Goal: Task Accomplishment & Management: Use online tool/utility

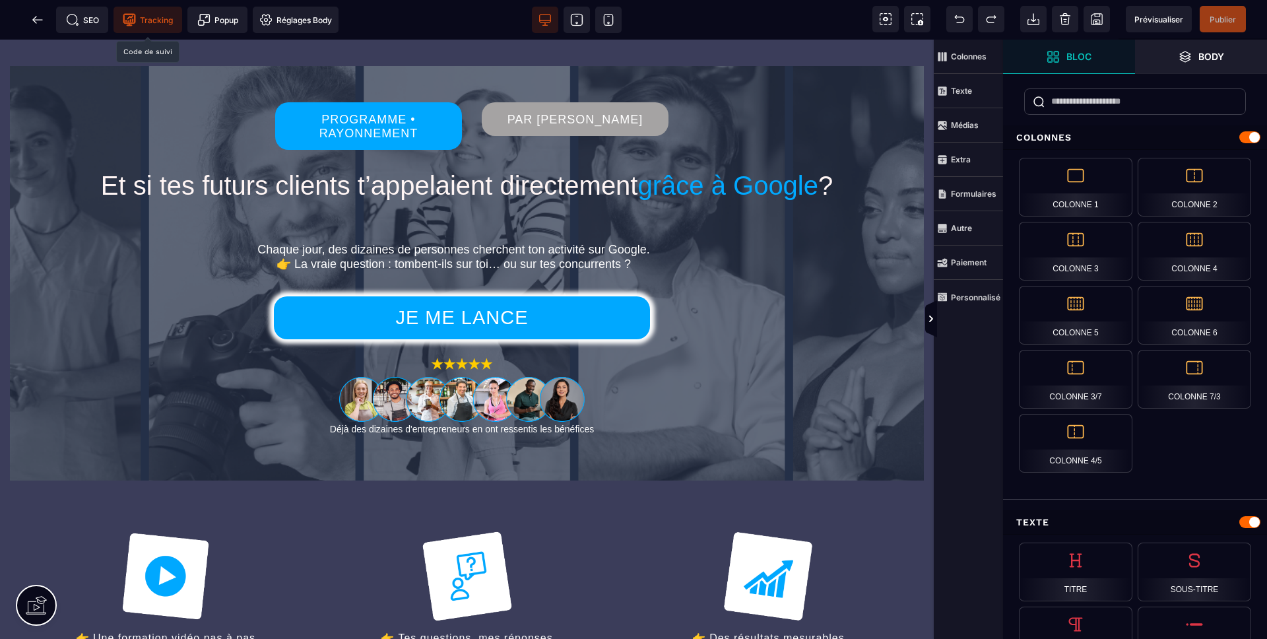
click at [135, 16] on icon at bounding box center [129, 20] width 12 height 12
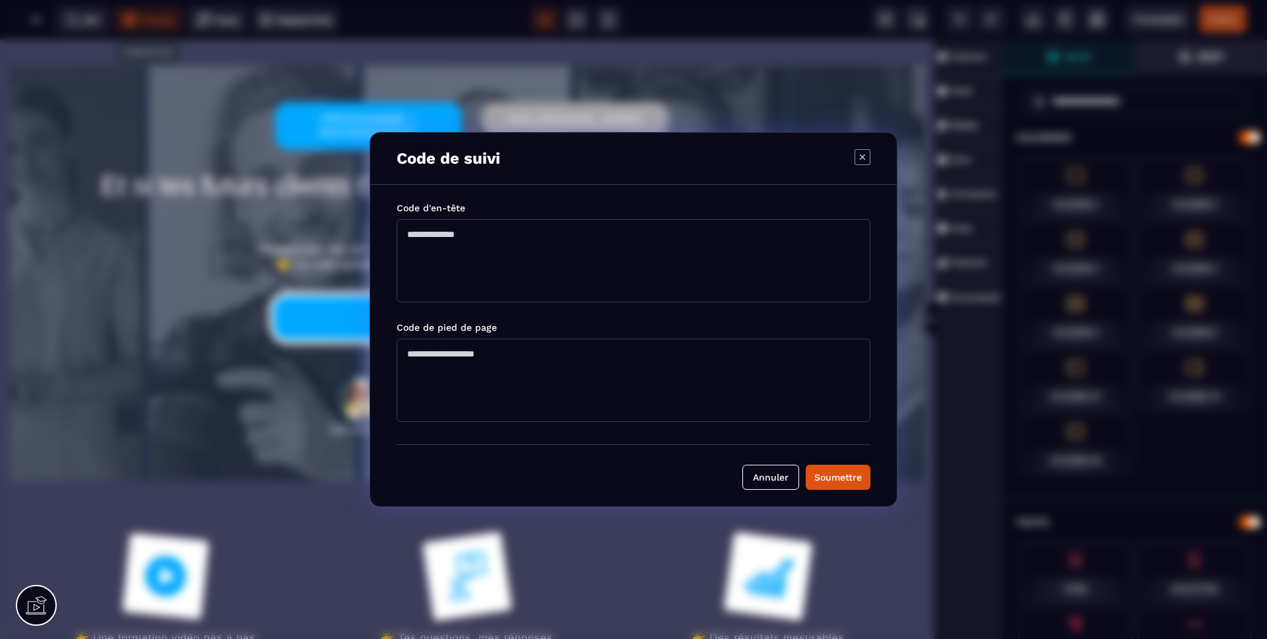
click at [424, 247] on textarea "Modal window" at bounding box center [634, 260] width 474 height 83
paste textarea "**********"
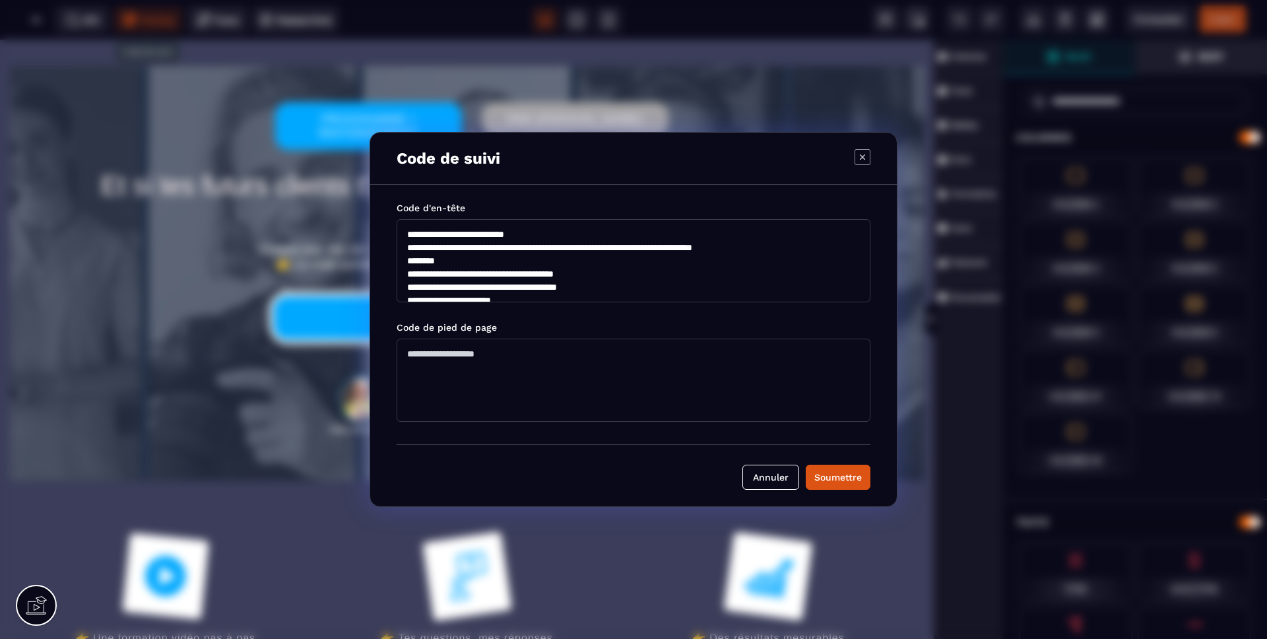
scroll to position [44, 0]
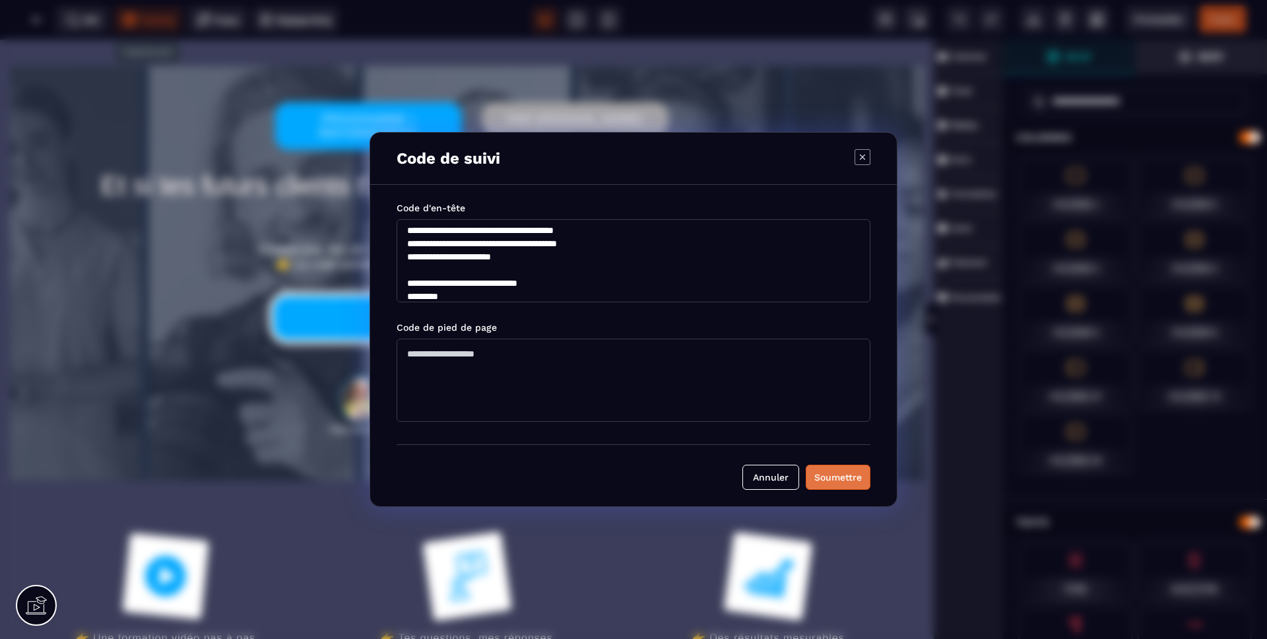
type textarea "**********"
click at [854, 486] on button "Soumettre" at bounding box center [838, 477] width 65 height 25
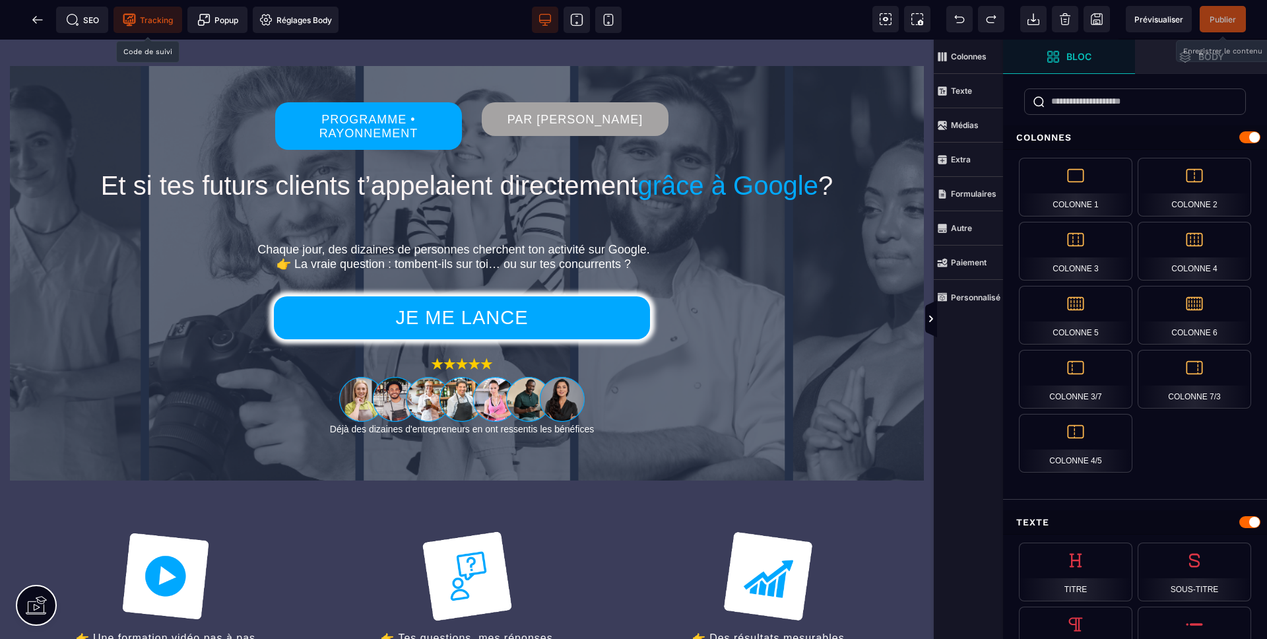
click at [1235, 13] on span "Publier" at bounding box center [1223, 19] width 46 height 26
click at [32, 13] on icon at bounding box center [37, 19] width 13 height 13
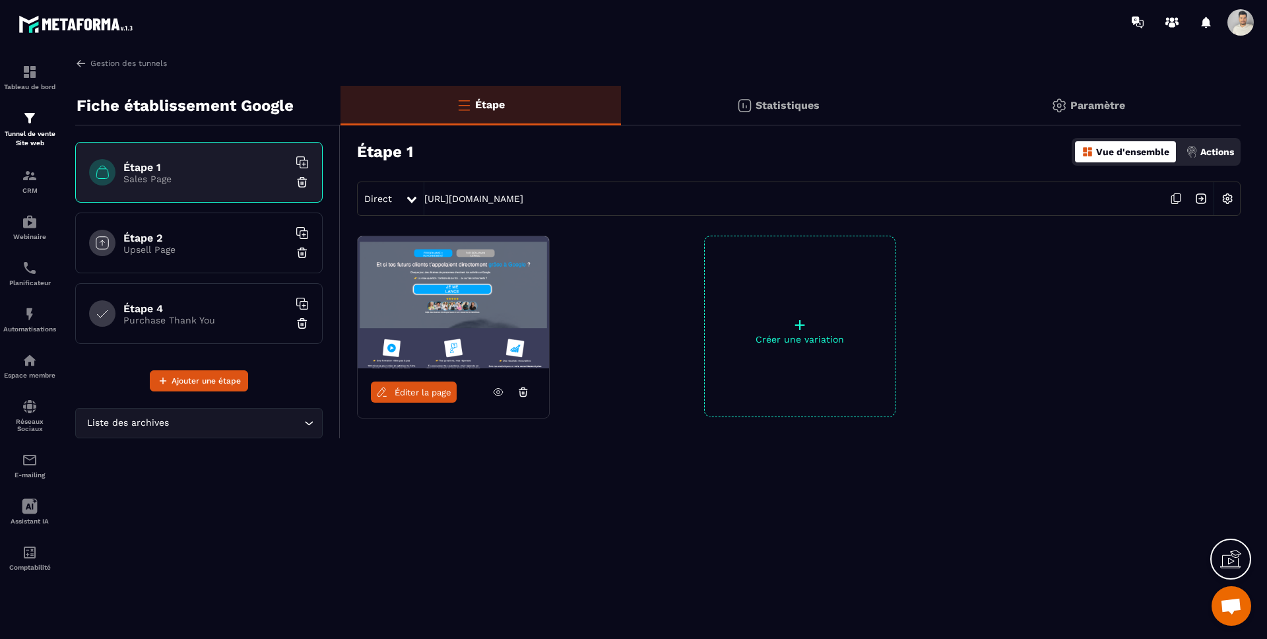
click at [1201, 198] on img at bounding box center [1201, 198] width 25 height 25
click at [619, 371] on div "Éditer la page + Créer une variation" at bounding box center [791, 359] width 900 height 247
click at [1217, 143] on div "Actions" at bounding box center [1210, 151] width 55 height 21
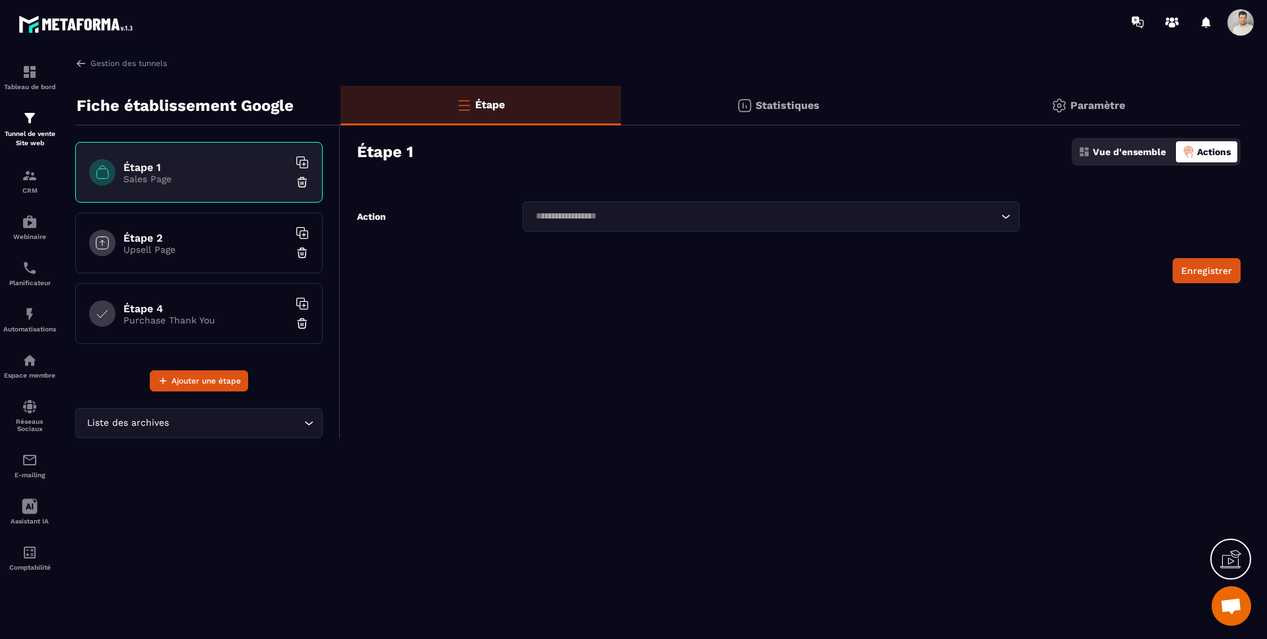
click at [712, 327] on div "Étape Statistiques Paramètre Étape 1 Vue d'ensemble Actions Action Loading... E…" at bounding box center [791, 262] width 900 height 352
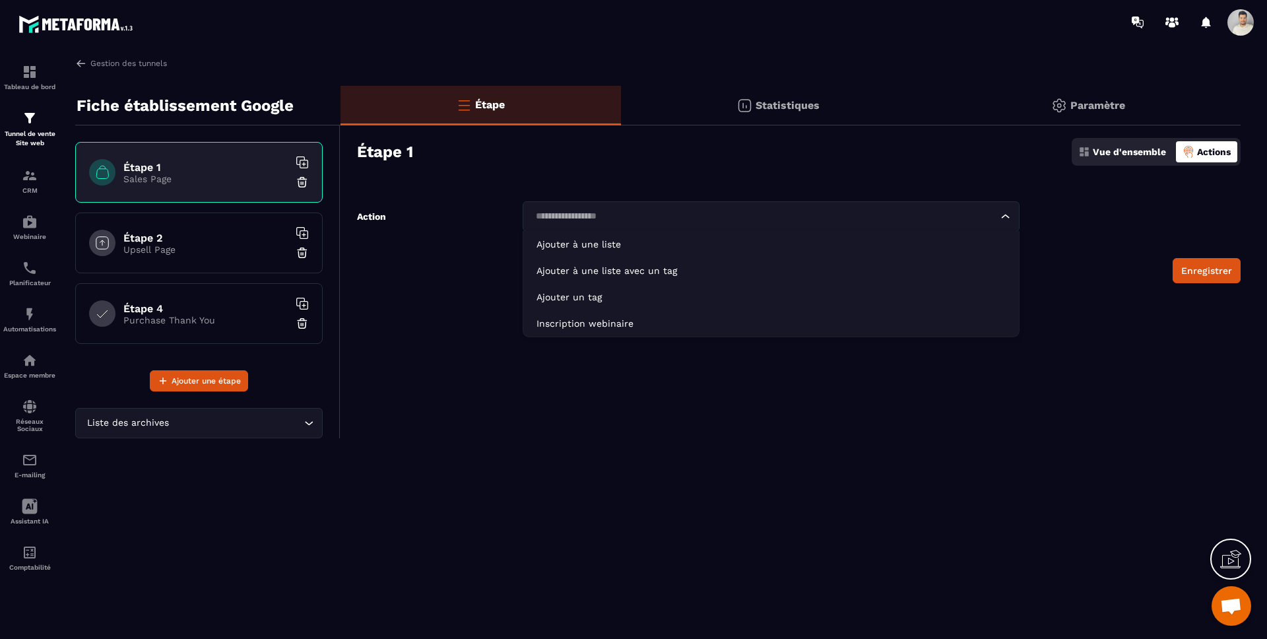
click at [685, 216] on input "Search for option" at bounding box center [764, 216] width 467 height 15
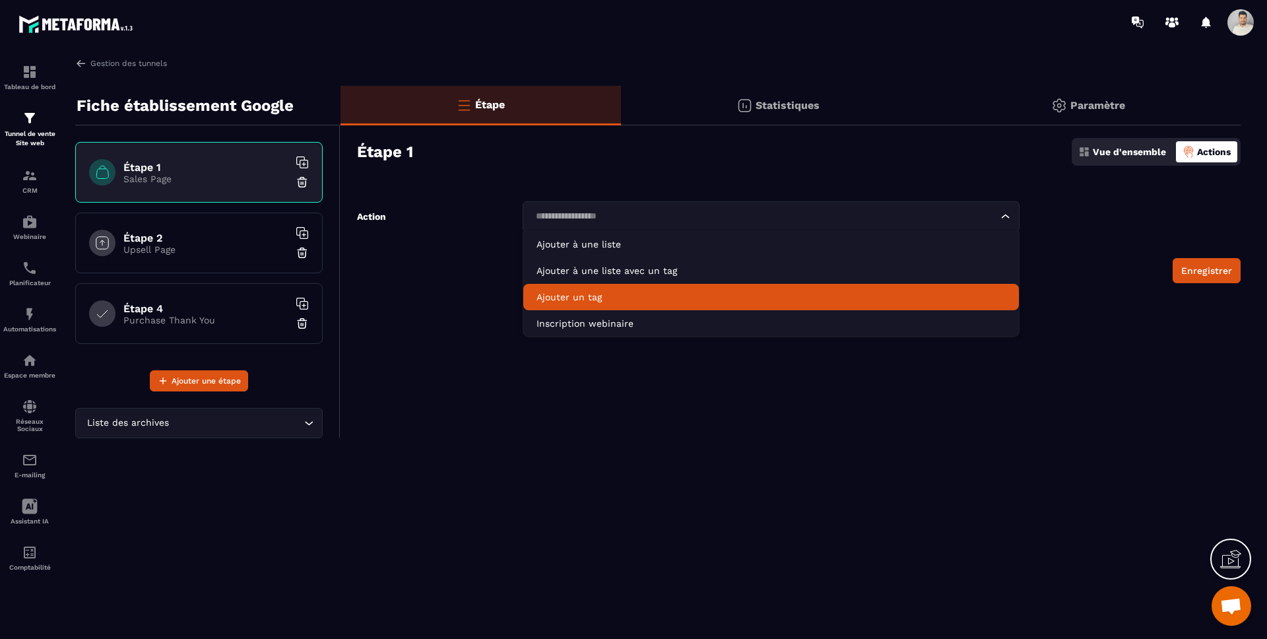
click at [586, 296] on p "Ajouter un tag" at bounding box center [771, 296] width 469 height 13
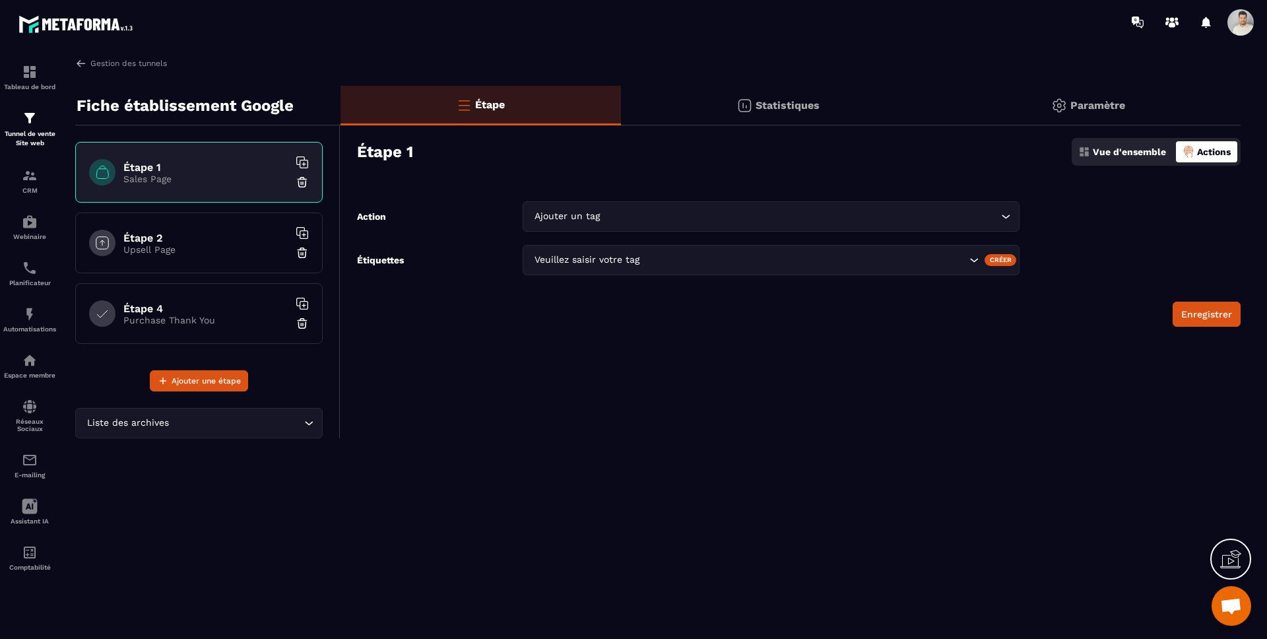
click at [606, 259] on div "Veuillez saisir votre tag" at bounding box center [749, 260] width 438 height 15
type input "***"
click at [1001, 259] on div "Créer" at bounding box center [1001, 260] width 32 height 12
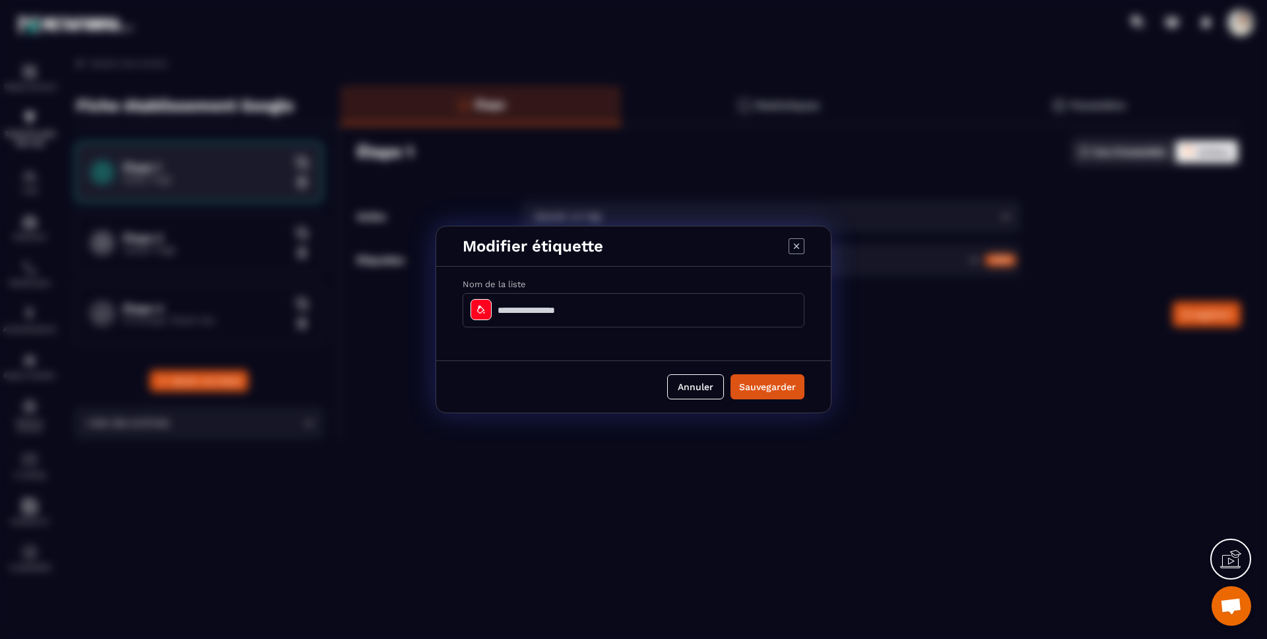
click at [583, 317] on input "Modal window" at bounding box center [634, 310] width 342 height 34
click at [561, 309] on input "**********" at bounding box center [634, 310] width 342 height 34
type input "**********"
click at [812, 389] on div "Annuler Sauvegarder" at bounding box center [633, 386] width 395 height 52
click at [802, 387] on button "Sauvegarder" at bounding box center [768, 386] width 74 height 25
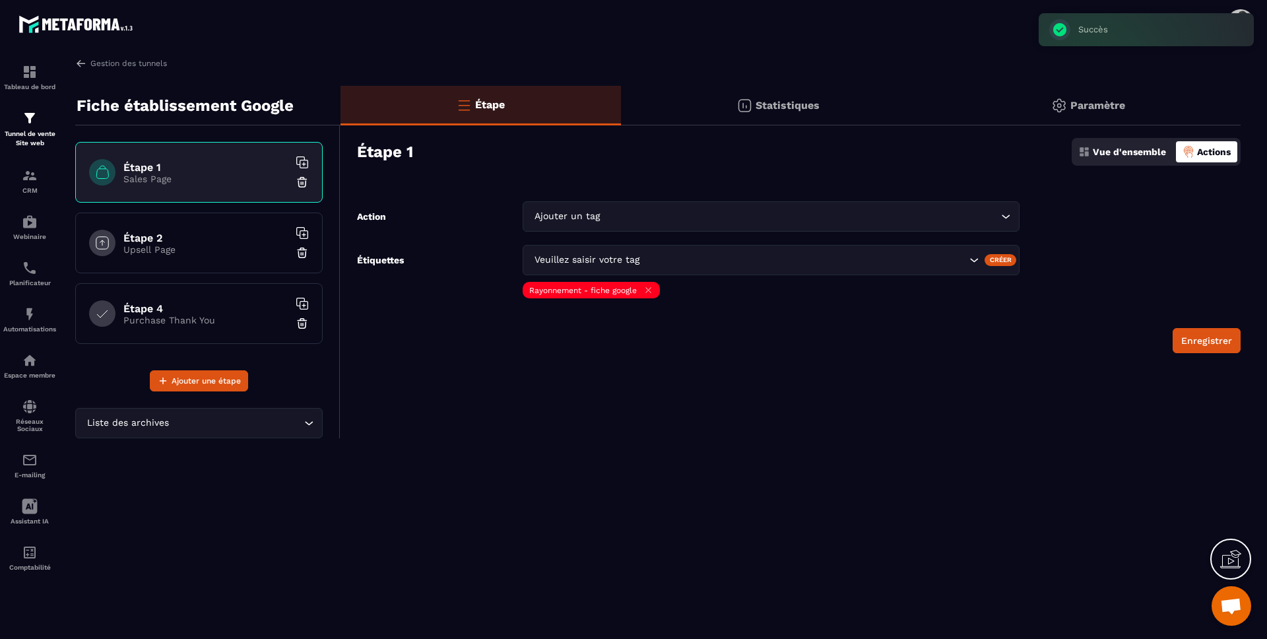
drag, startPoint x: 811, startPoint y: 376, endPoint x: 773, endPoint y: 302, distance: 82.7
click at [811, 375] on div "Étape Statistiques Paramètre Étape 1 Vue d'ensemble Actions Action Ajouter un t…" at bounding box center [791, 262] width 900 height 352
click at [1226, 340] on button "Enregistrer" at bounding box center [1207, 340] width 68 height 25
click at [178, 248] on p "Upsell Page" at bounding box center [205, 249] width 165 height 11
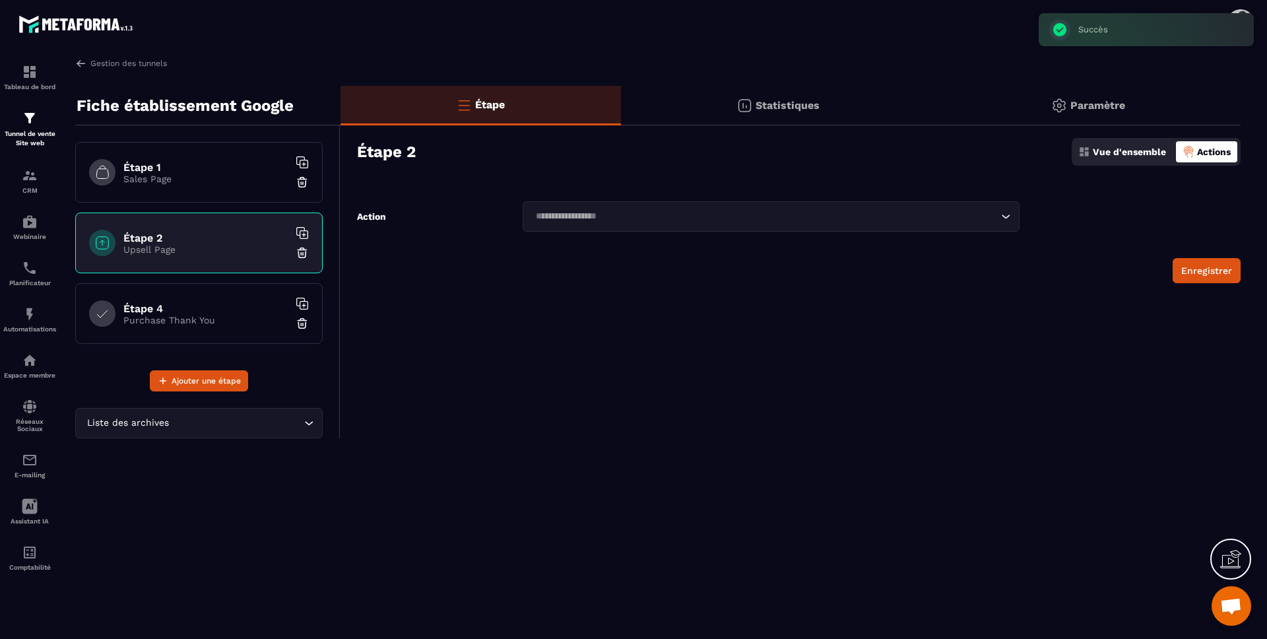
click at [204, 315] on p "Purchase Thank You" at bounding box center [205, 320] width 165 height 11
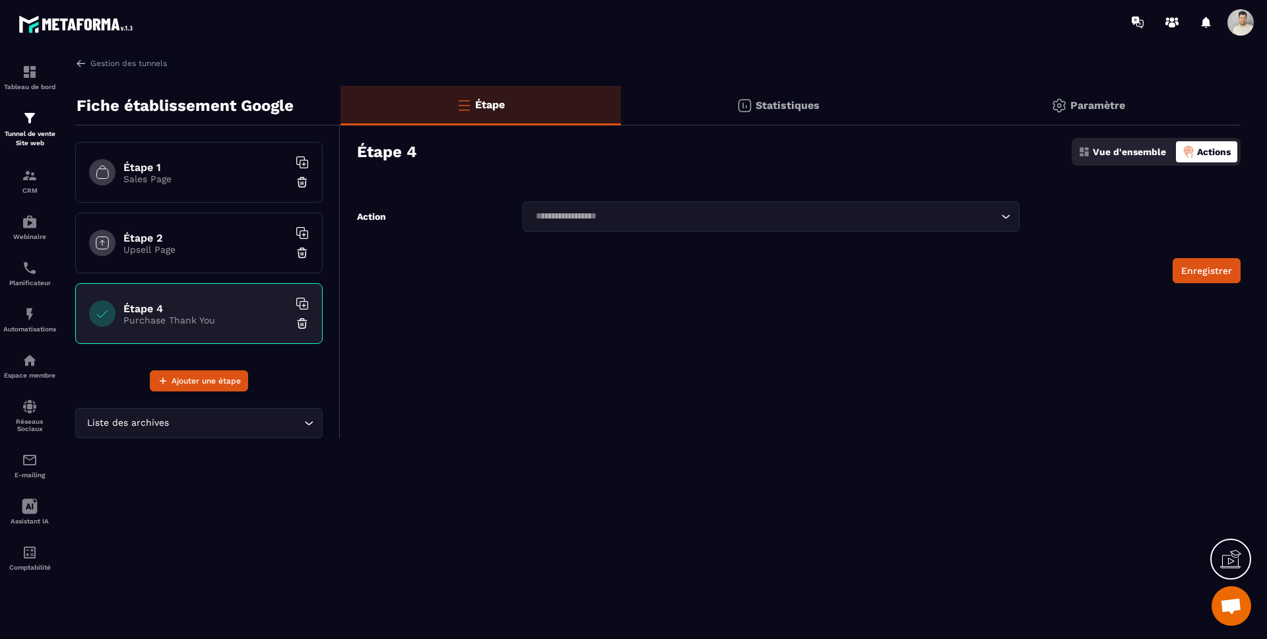
click at [197, 168] on h6 "Étape 1" at bounding box center [205, 167] width 165 height 13
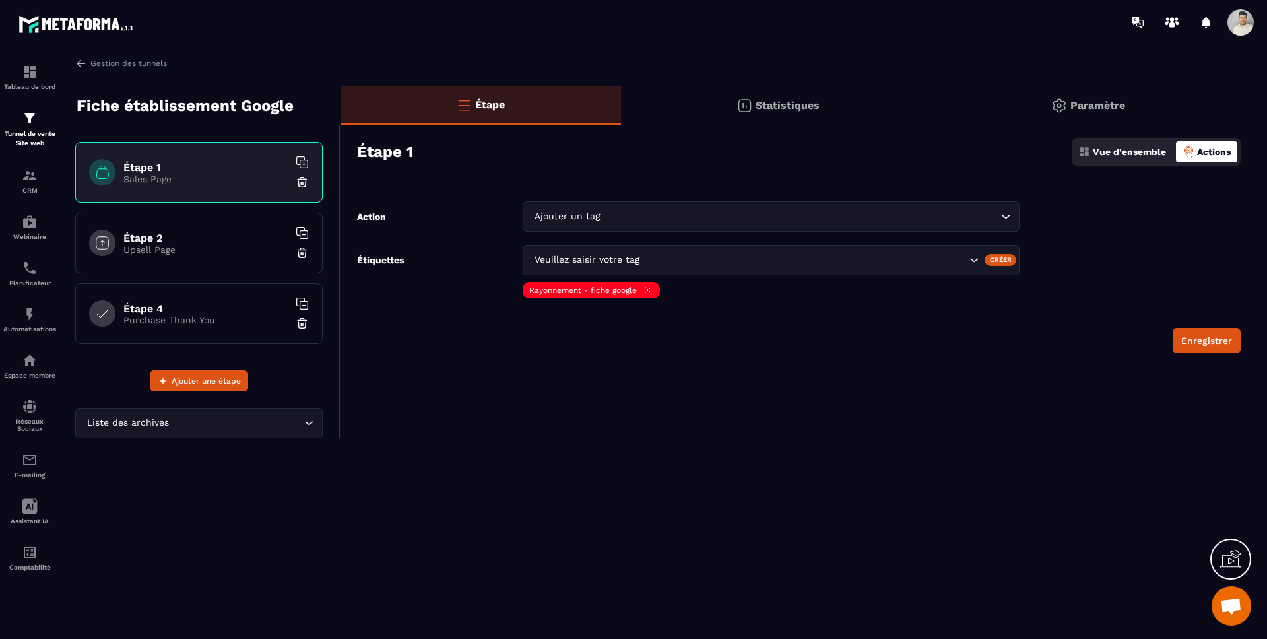
click at [1084, 110] on p "Paramètre" at bounding box center [1097, 105] width 55 height 13
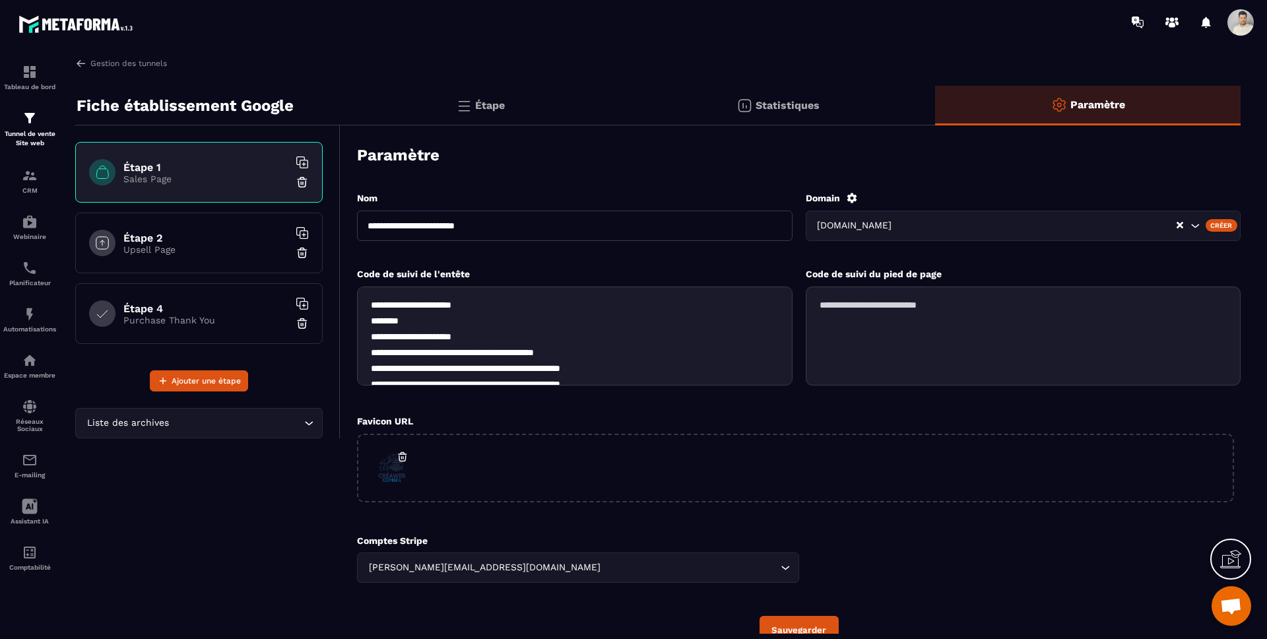
click at [808, 102] on p "Statistiques" at bounding box center [788, 105] width 64 height 13
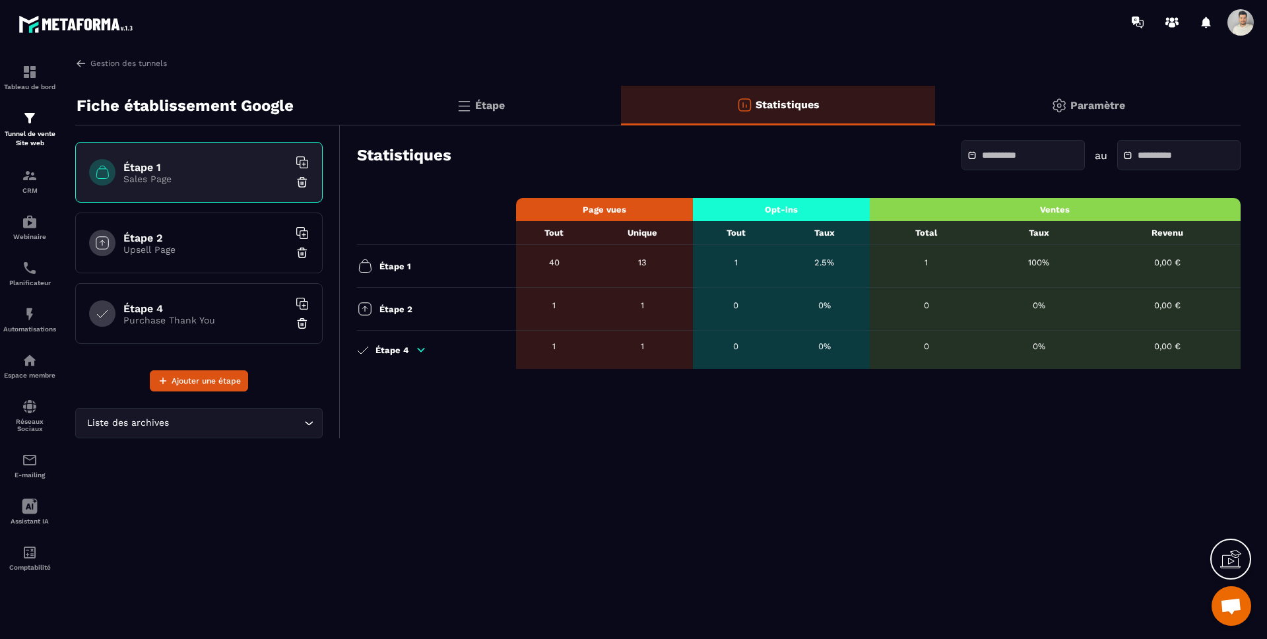
click at [777, 175] on div "Statistiques au" at bounding box center [799, 155] width 884 height 46
click at [537, 456] on div "Gestion des tunnels Fiche établissement Google Étape 1 Sales Page Étape 2 Upsel…" at bounding box center [658, 345] width 1192 height 576
click at [421, 348] on icon at bounding box center [421, 349] width 7 height 3
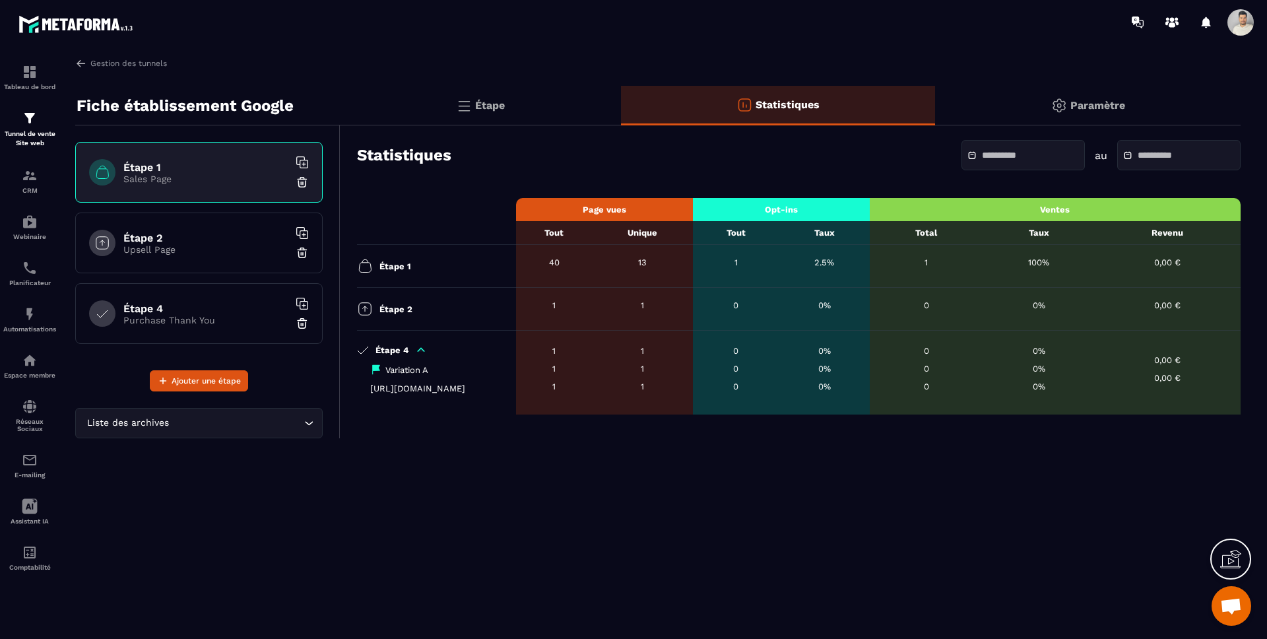
click at [422, 352] on icon at bounding box center [421, 350] width 12 height 12
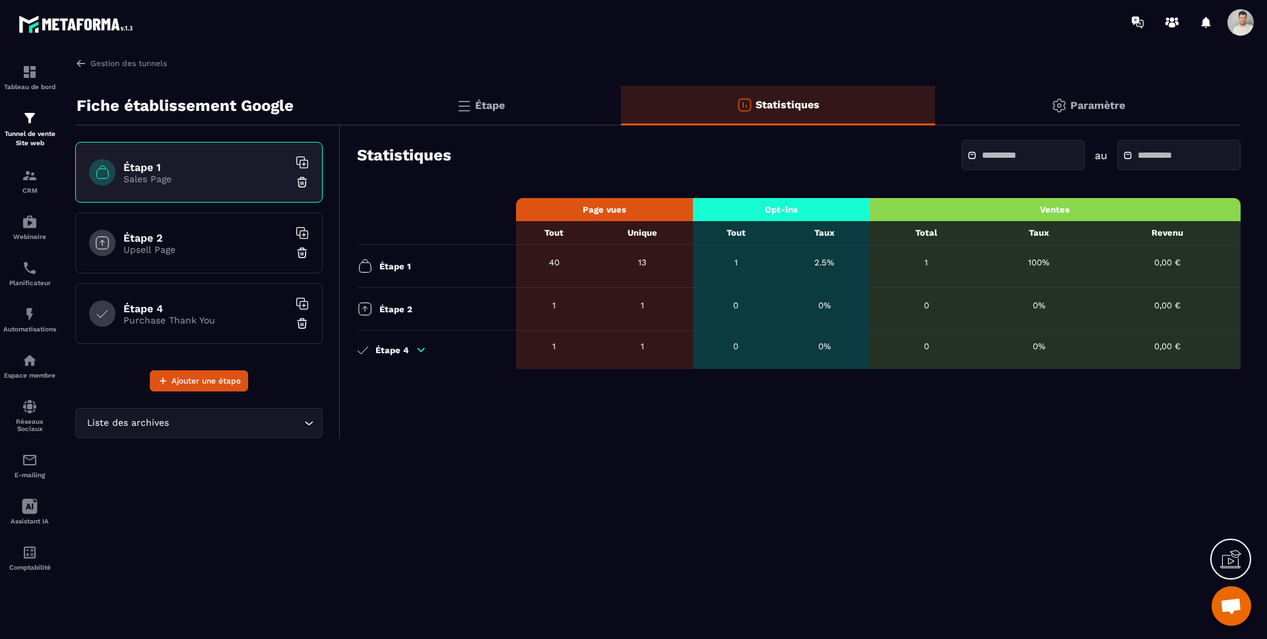
click at [193, 319] on p "Purchase Thank You" at bounding box center [205, 320] width 165 height 11
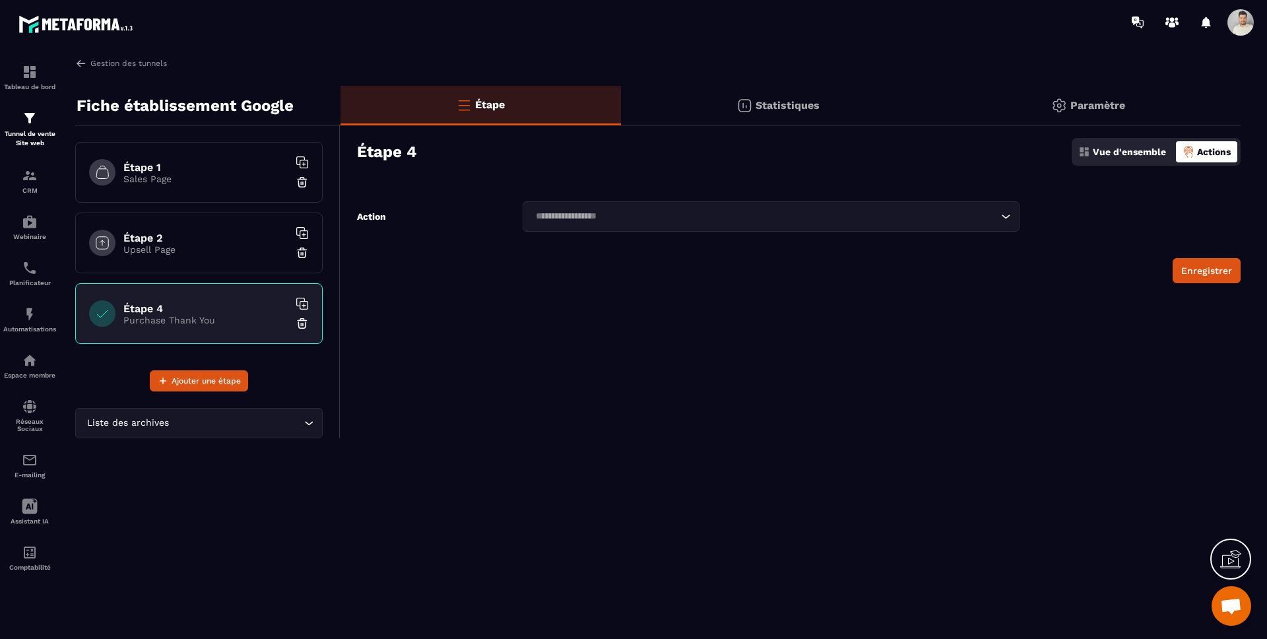
click at [496, 110] on p "Étape" at bounding box center [490, 104] width 30 height 13
click at [781, 106] on p "Statistiques" at bounding box center [788, 105] width 64 height 13
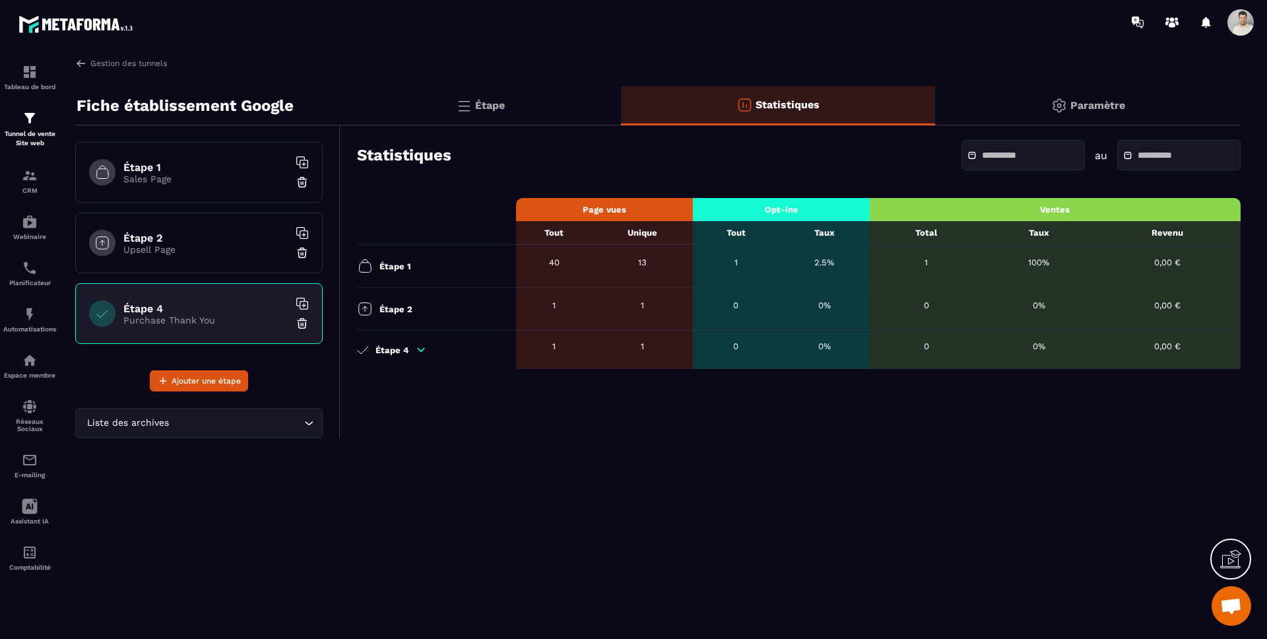
click at [553, 102] on div "Étape" at bounding box center [481, 106] width 280 height 40
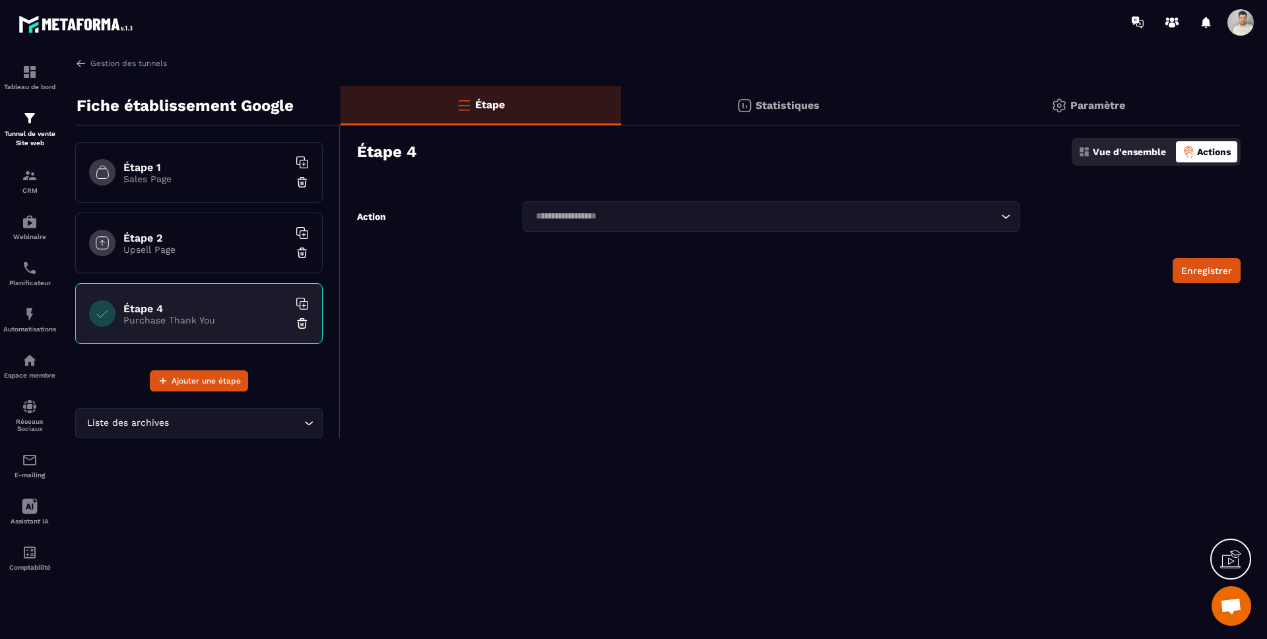
click at [1140, 154] on p "Vue d'ensemble" at bounding box center [1129, 152] width 73 height 11
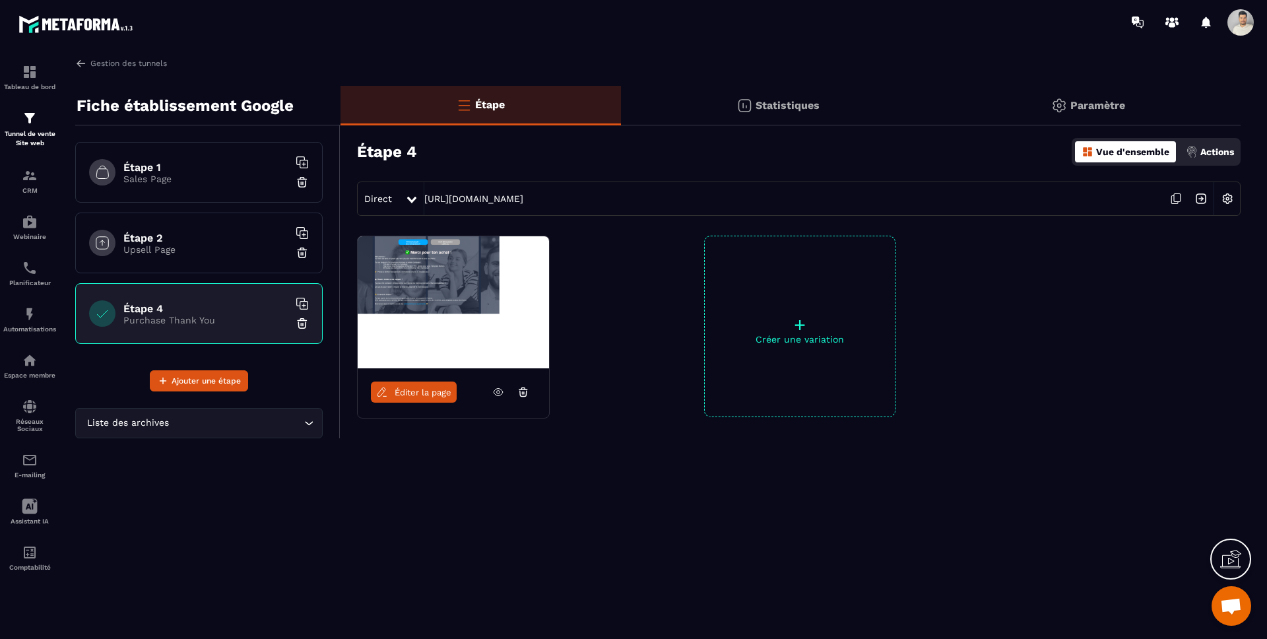
click at [661, 400] on div "Éditer la page + Créer une variation" at bounding box center [791, 359] width 900 height 247
click at [75, 65] on img at bounding box center [81, 63] width 12 height 12
